Goal: Transaction & Acquisition: Book appointment/travel/reservation

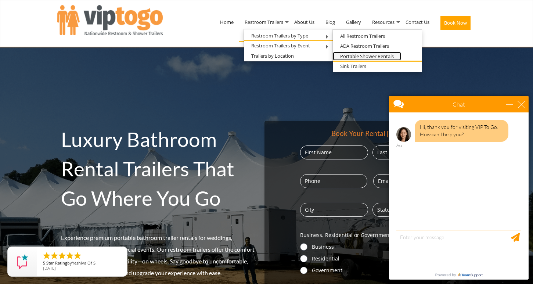
click at [363, 53] on link "Portable Shower Rentals" at bounding box center [367, 56] width 68 height 9
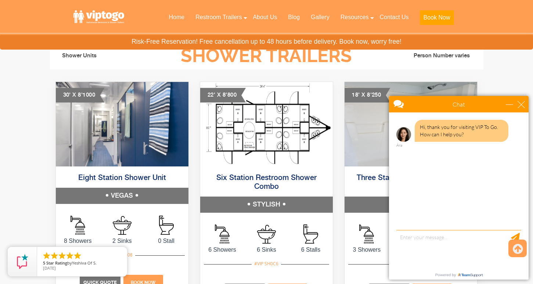
scroll to position [364, 0]
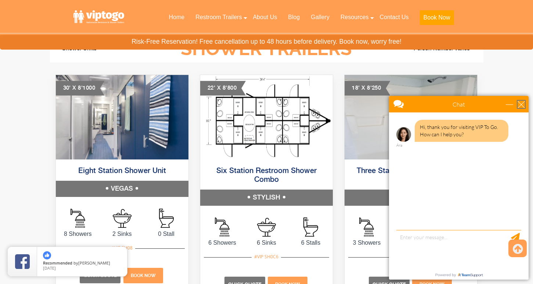
click at [522, 103] on div "close" at bounding box center [521, 104] width 7 height 7
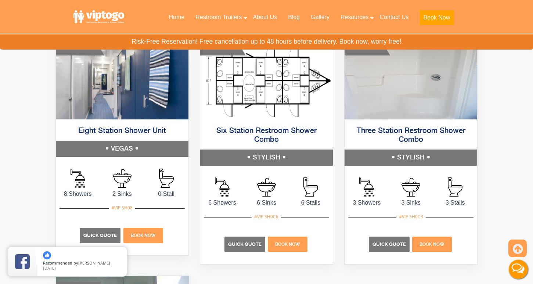
scroll to position [403, 0]
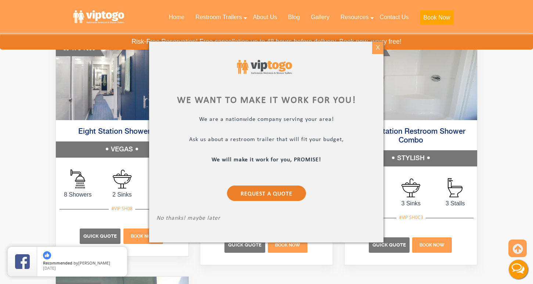
click at [377, 47] on div "X" at bounding box center [377, 48] width 11 height 12
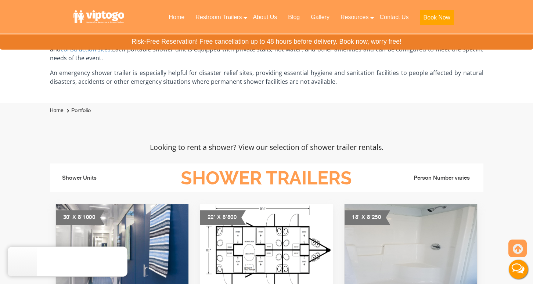
scroll to position [182, 0]
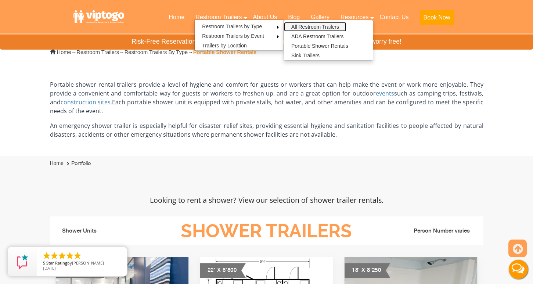
click at [311, 26] on link "All Restroom Trailers" at bounding box center [315, 27] width 62 height 10
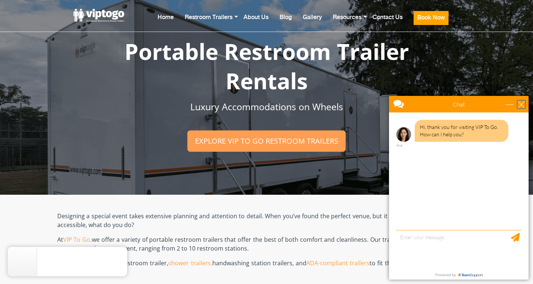
click at [520, 107] on div "close" at bounding box center [521, 104] width 7 height 7
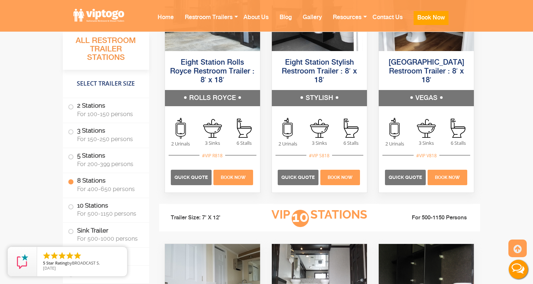
scroll to position [1629, 0]
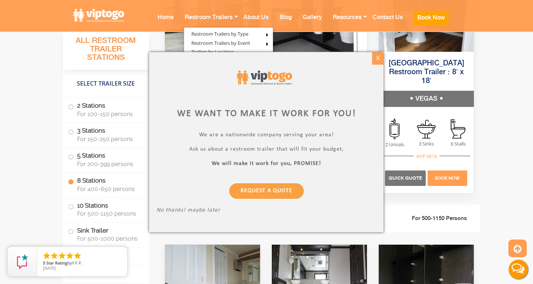
click at [376, 58] on div "X" at bounding box center [377, 58] width 11 height 12
